Goal: Transaction & Acquisition: Purchase product/service

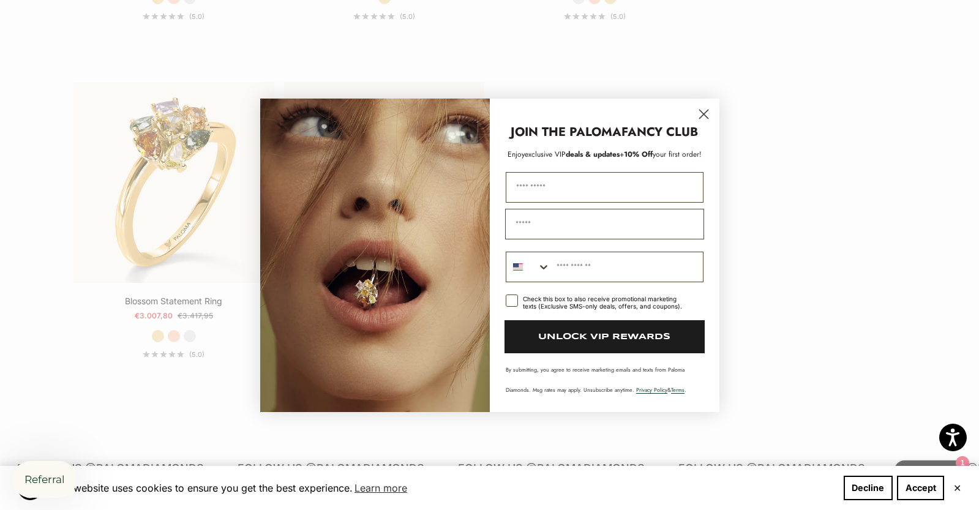
scroll to position [481, 0]
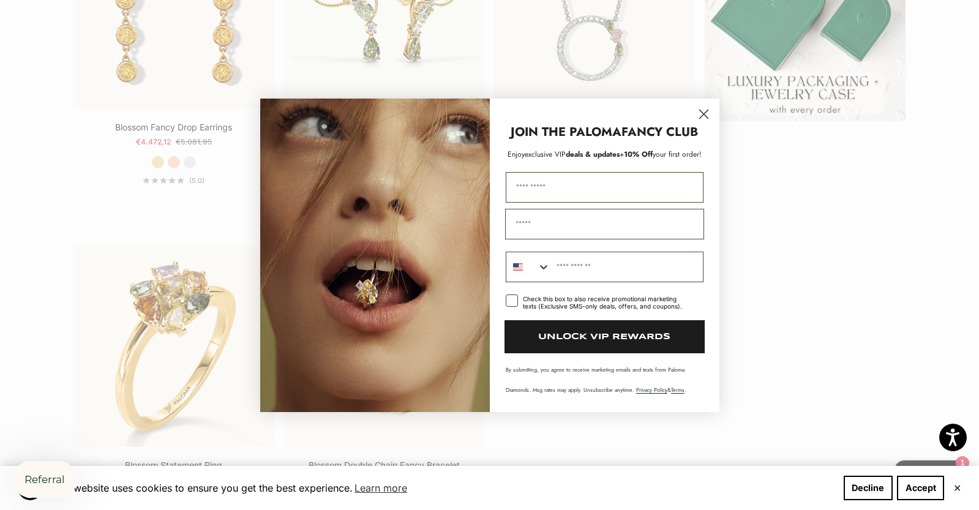
click at [700, 114] on circle "Close dialog" at bounding box center [703, 113] width 20 height 20
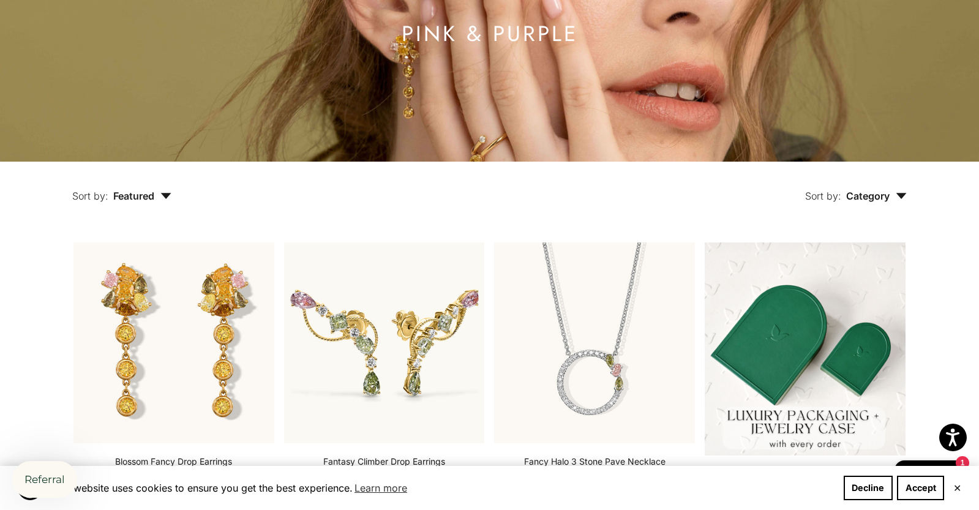
scroll to position [0, 0]
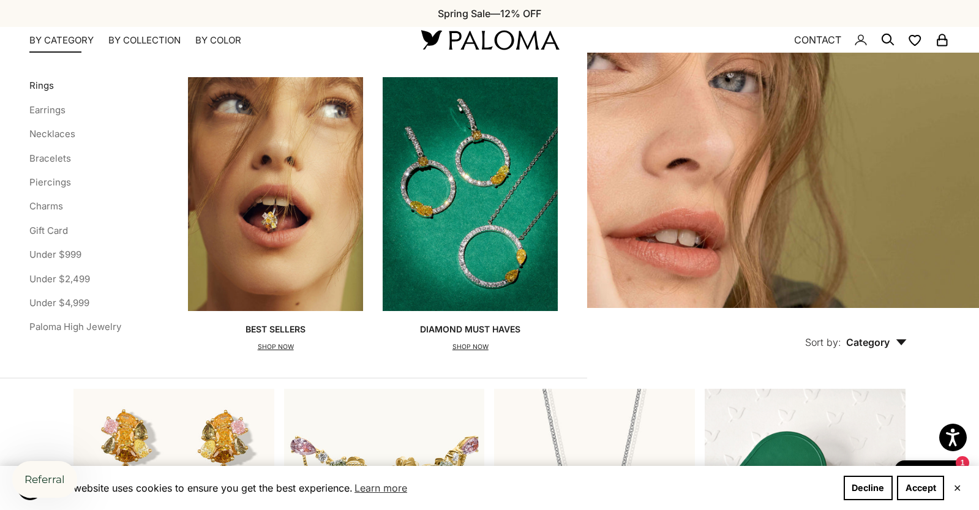
click at [48, 91] on link "Rings" at bounding box center [41, 86] width 24 height 12
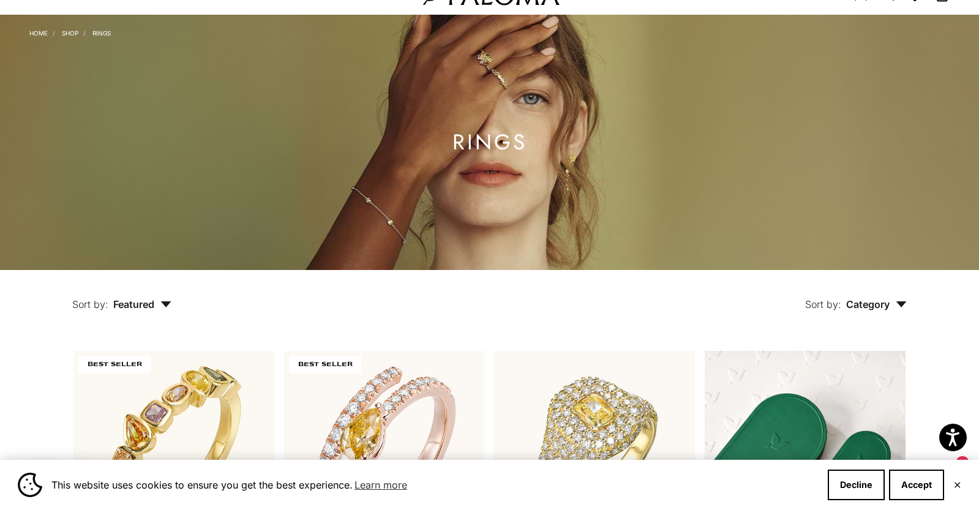
scroll to position [52, 0]
click at [152, 305] on span "Featured" at bounding box center [142, 304] width 58 height 12
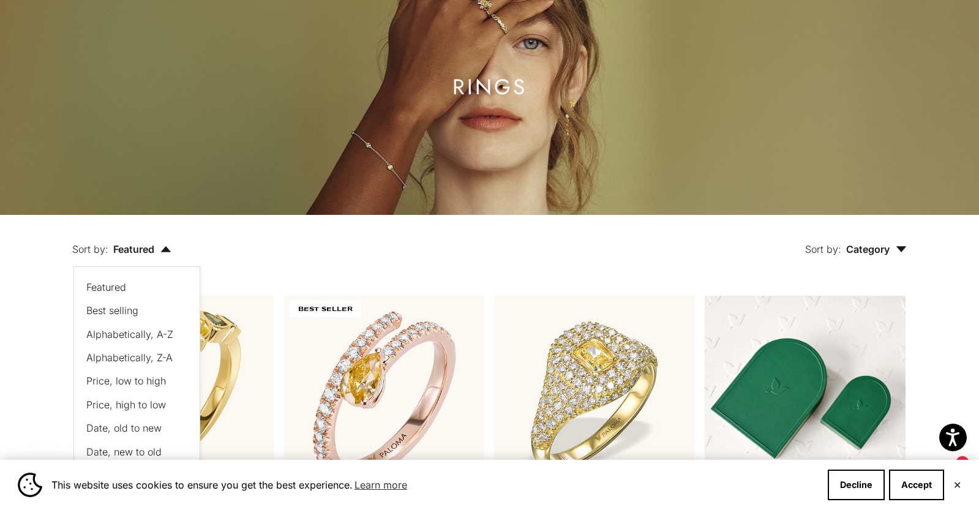
scroll to position [107, 0]
click at [860, 249] on span "Category" at bounding box center [876, 248] width 61 height 12
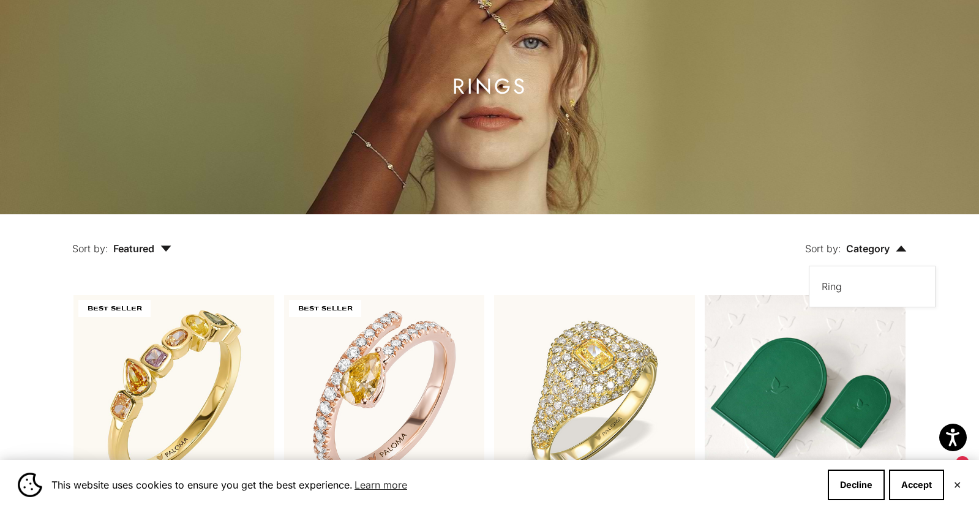
click at [566, 233] on div "Sort by: Category Sort by Ring" at bounding box center [567, 239] width 735 height 51
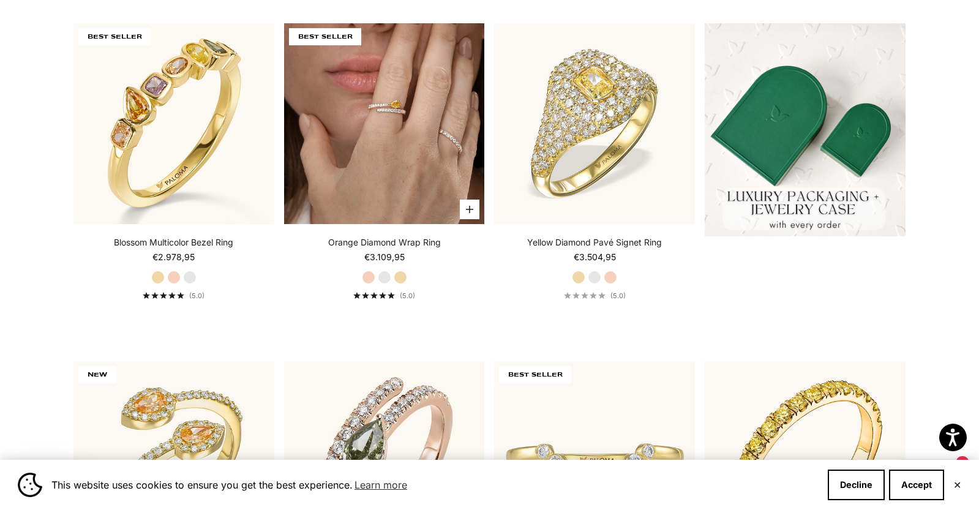
scroll to position [380, 0]
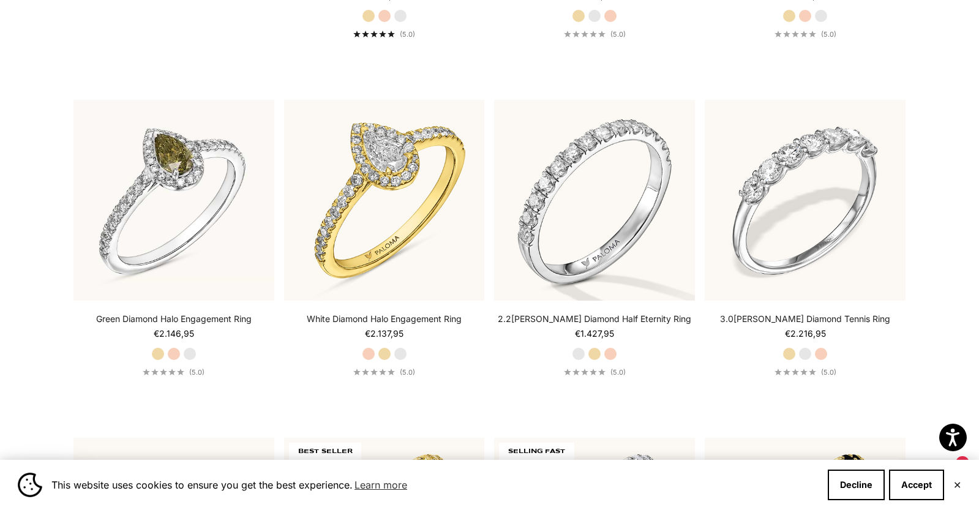
scroll to position [2668, 0]
click at [397, 225] on img at bounding box center [384, 199] width 221 height 221
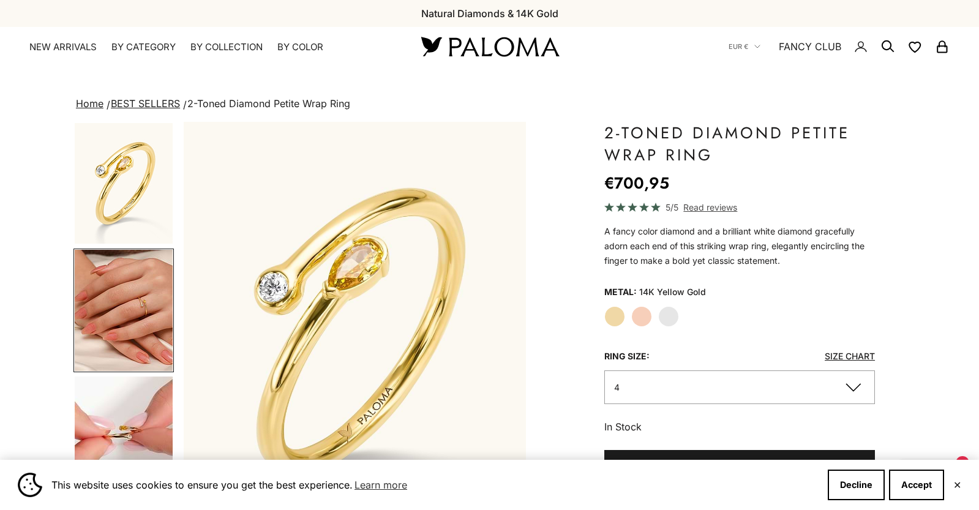
click at [140, 410] on img "Go to item 5" at bounding box center [124, 437] width 98 height 121
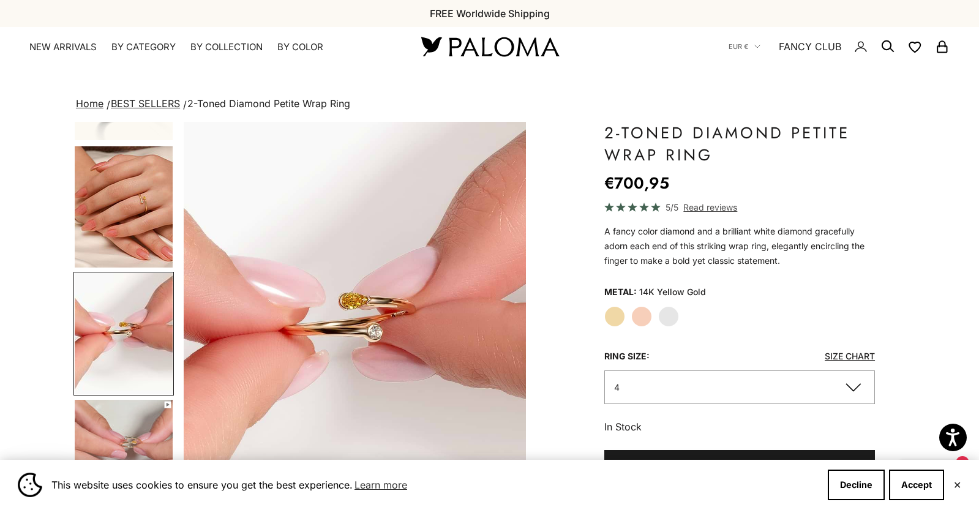
scroll to position [0, 713]
click at [130, 184] on img "Go to item 4" at bounding box center [124, 206] width 98 height 121
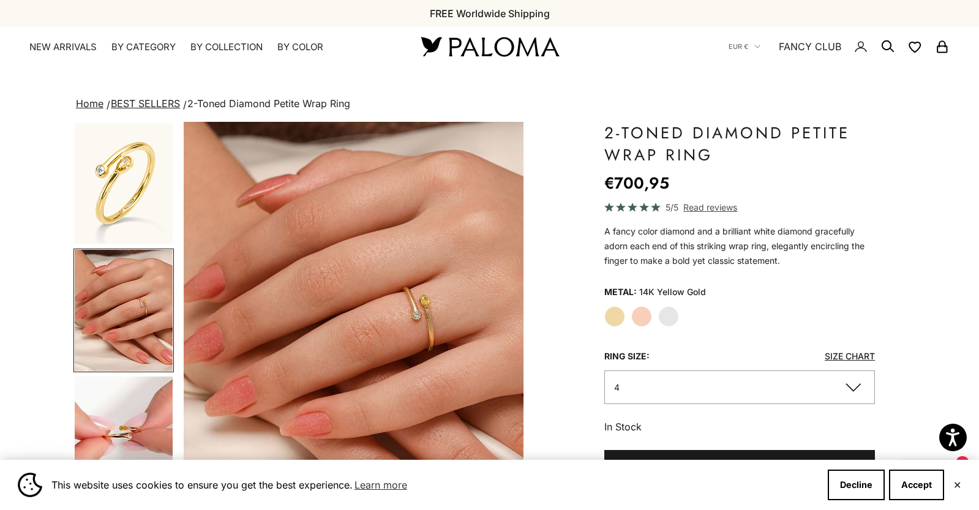
scroll to position [0, 357]
click at [670, 318] on label "White Gold" at bounding box center [668, 316] width 21 height 21
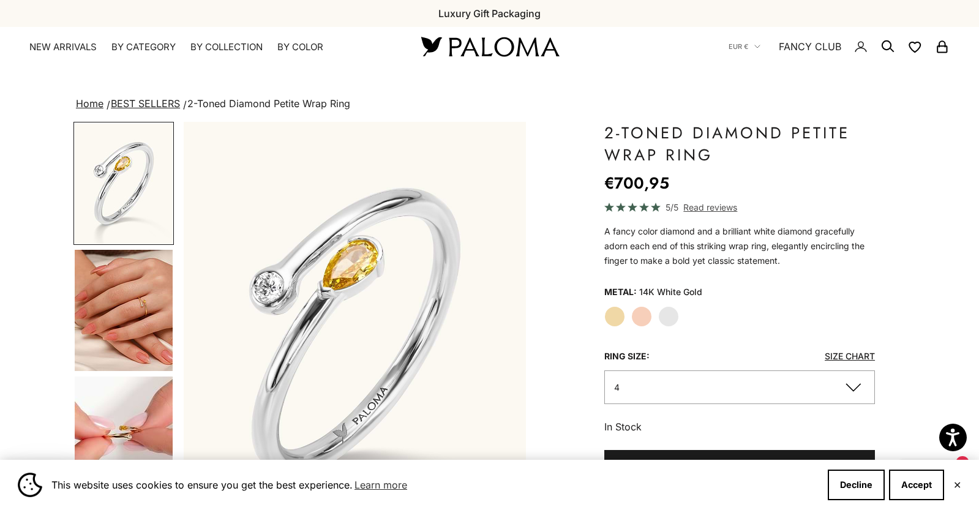
click at [651, 315] on label "Rose Gold" at bounding box center [641, 316] width 21 height 21
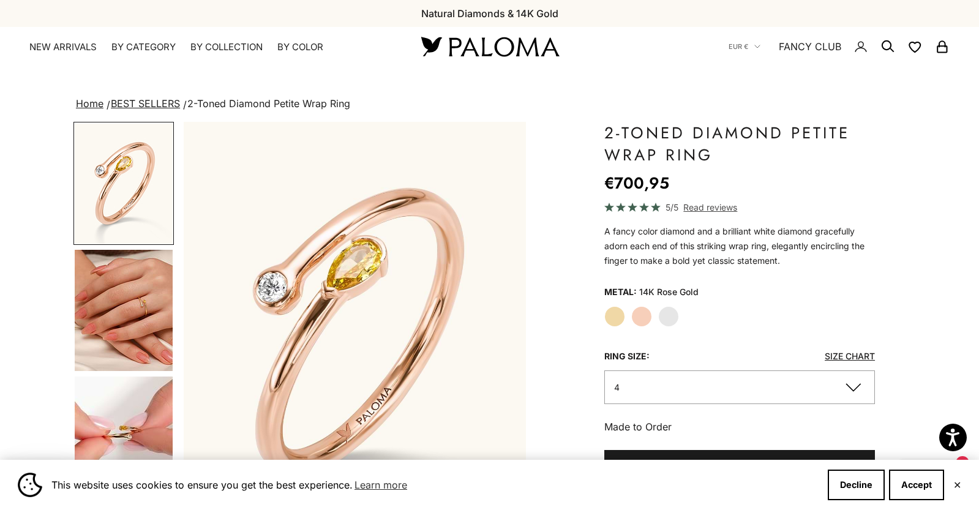
click at [621, 311] on label "Yellow Gold" at bounding box center [614, 316] width 21 height 21
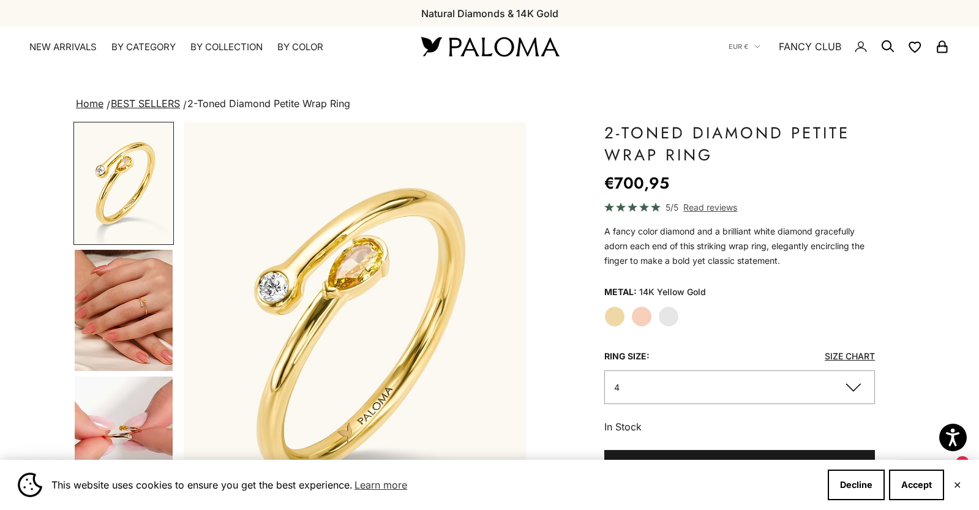
click at [621, 311] on label "Yellow Gold" at bounding box center [614, 316] width 21 height 21
click at [135, 328] on img "Go to item 4" at bounding box center [124, 310] width 98 height 121
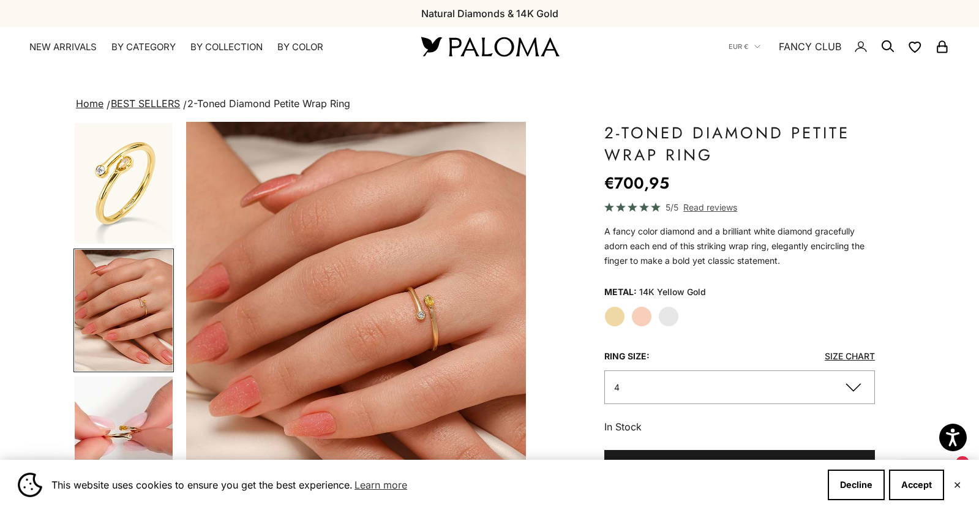
scroll to position [0, 357]
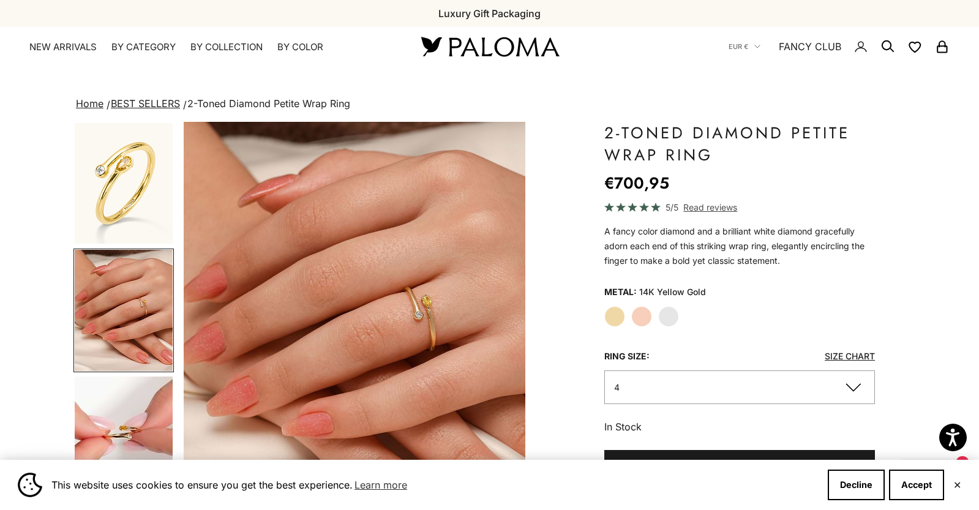
click at [110, 192] on img "Go to item 1" at bounding box center [124, 183] width 98 height 121
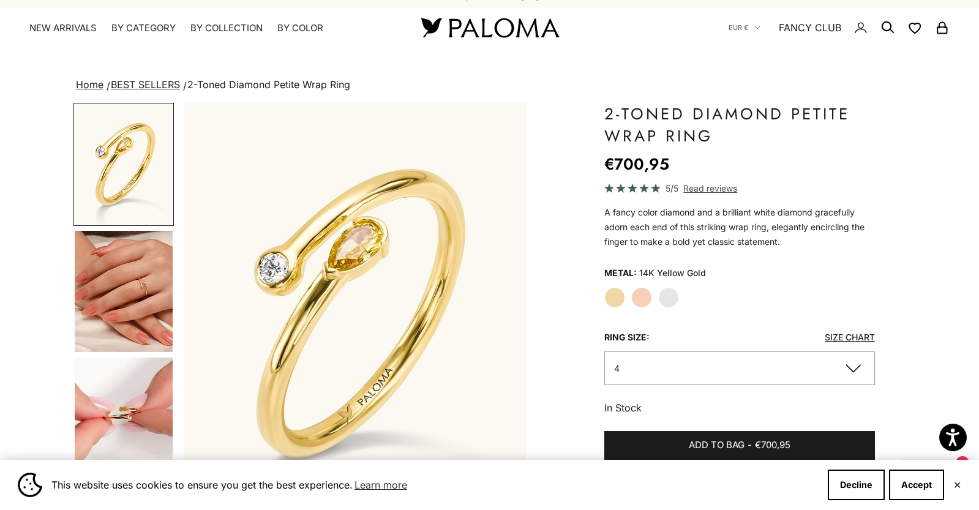
scroll to position [21, 0]
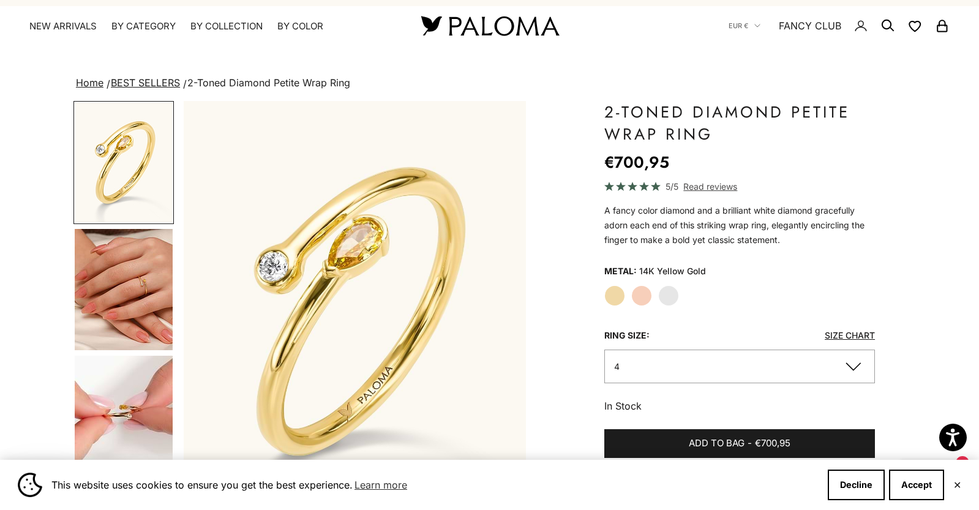
click at [121, 281] on img "Go to item 4" at bounding box center [124, 289] width 98 height 121
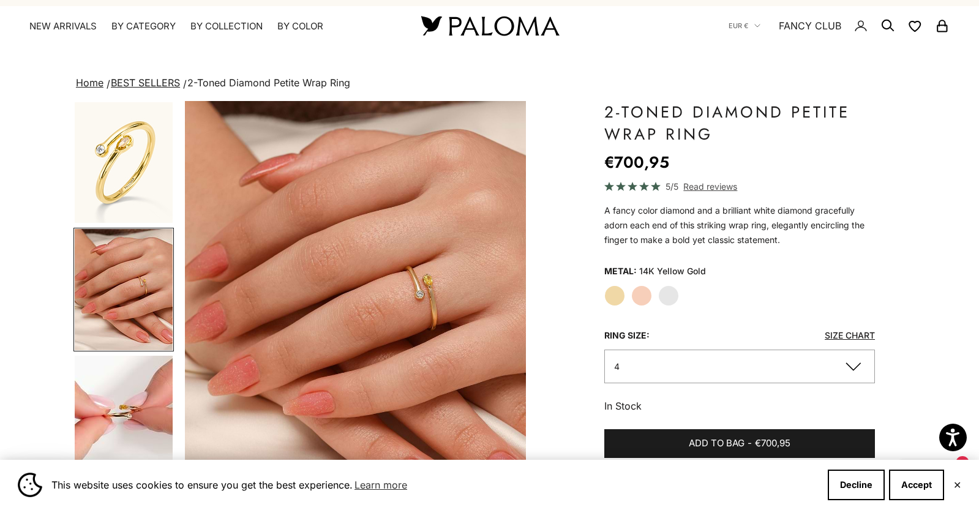
scroll to position [0, 357]
